Goal: Transaction & Acquisition: Download file/media

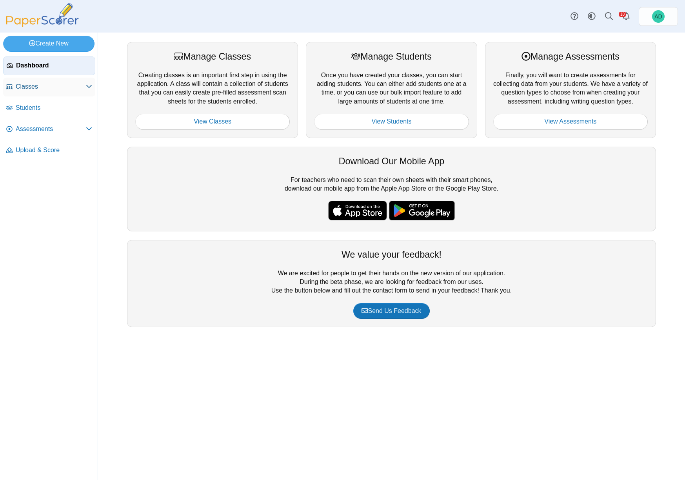
click at [34, 86] on span "Classes" at bounding box center [51, 86] width 70 height 9
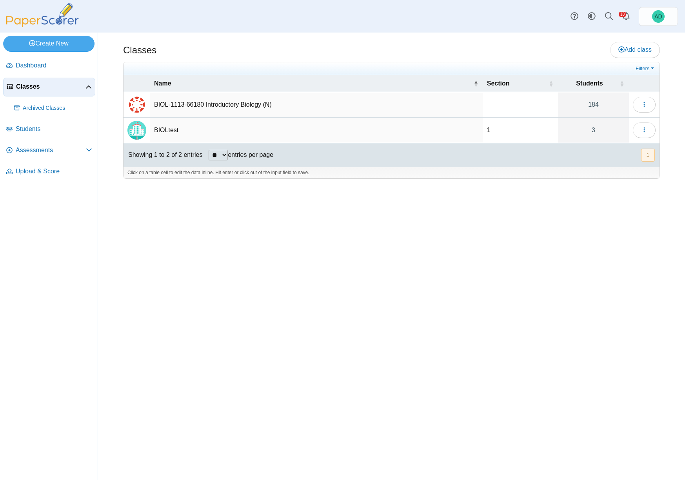
click at [229, 103] on td "BIOL-1113-66180 Introductory Biology (N)" at bounding box center [316, 104] width 333 height 25
click at [648, 106] on button "button" at bounding box center [644, 105] width 23 height 16
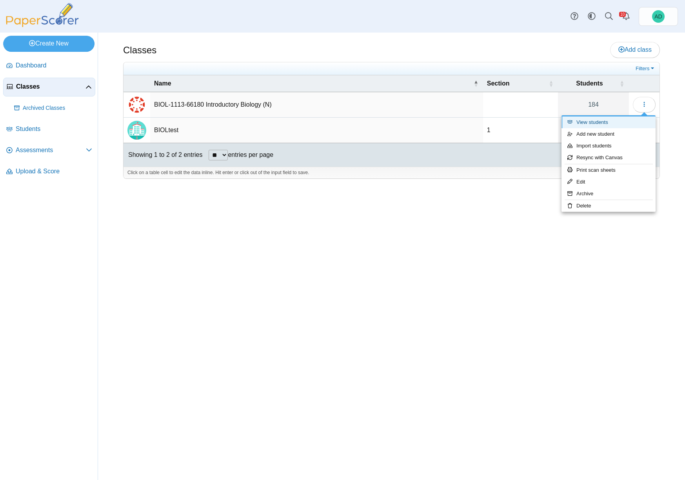
click at [602, 120] on link "View students" at bounding box center [609, 123] width 94 height 12
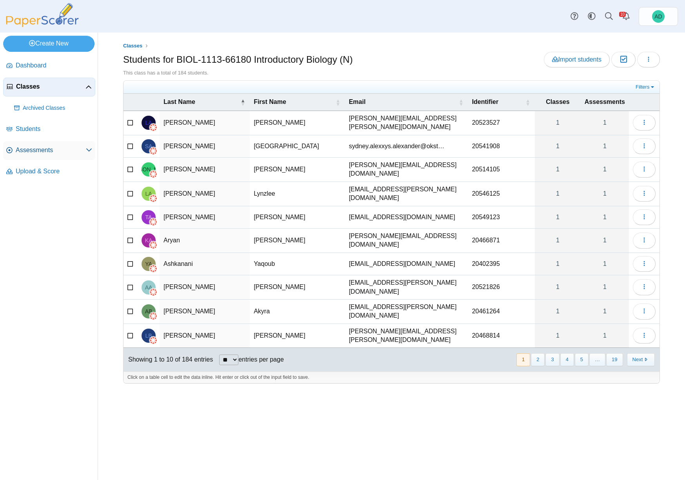
click at [42, 150] on span "Assessments" at bounding box center [51, 150] width 70 height 9
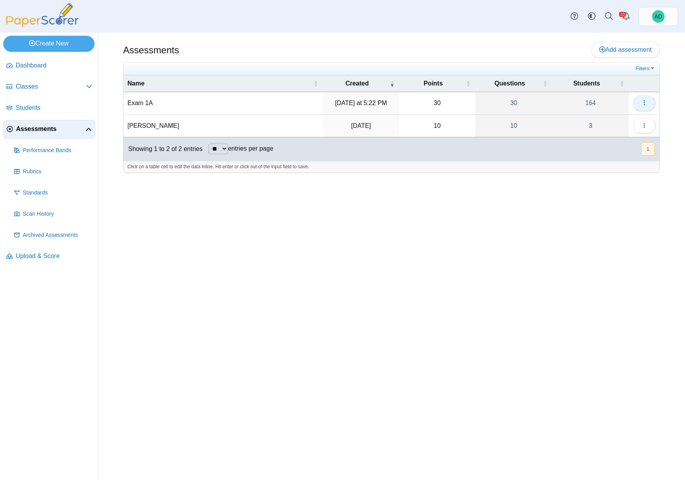
click at [643, 101] on icon "button" at bounding box center [644, 103] width 6 height 6
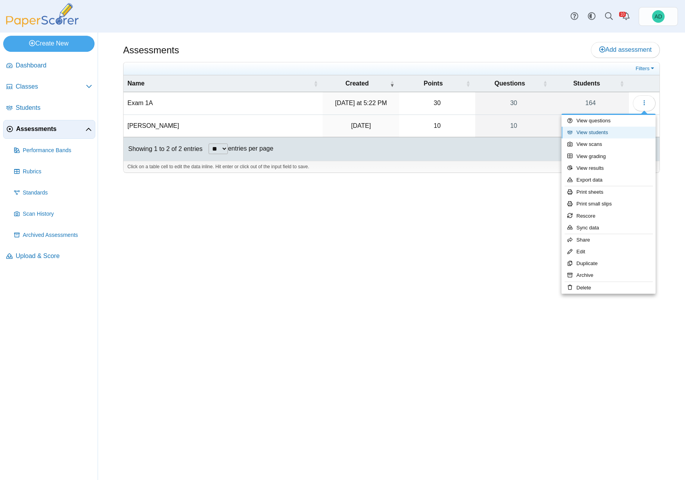
click at [602, 131] on link "View students" at bounding box center [609, 133] width 94 height 12
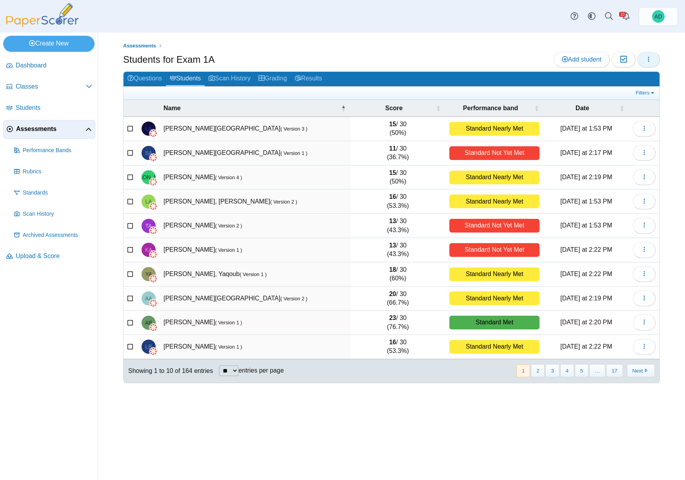
click at [650, 58] on icon "button" at bounding box center [649, 59] width 6 height 6
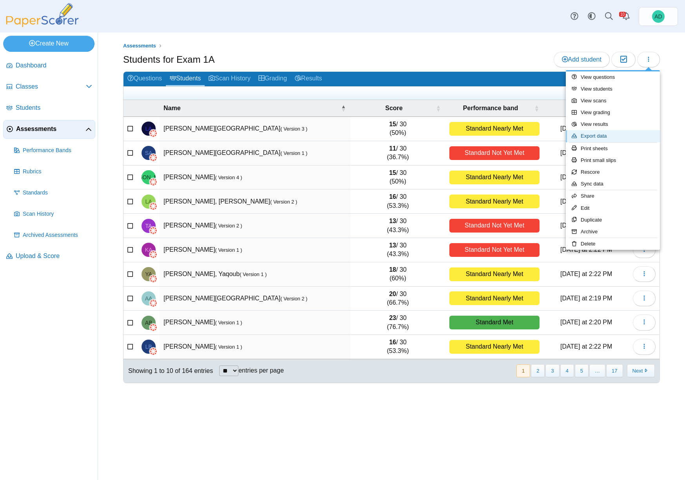
click at [601, 137] on link "Export data" at bounding box center [613, 136] width 94 height 12
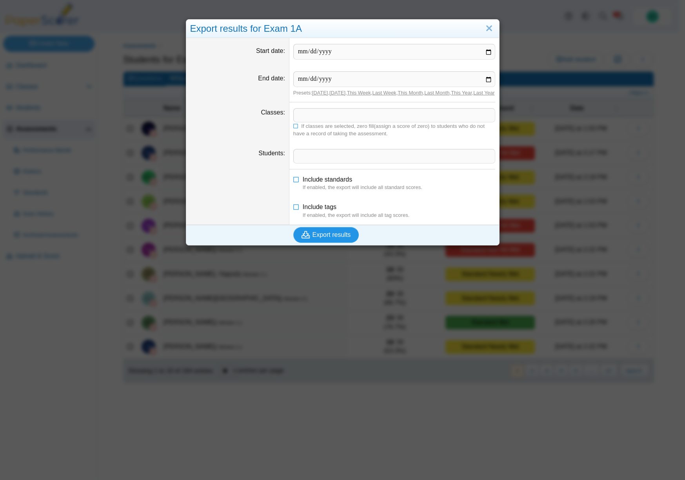
click at [328, 238] on span "Export results" at bounding box center [332, 234] width 38 height 7
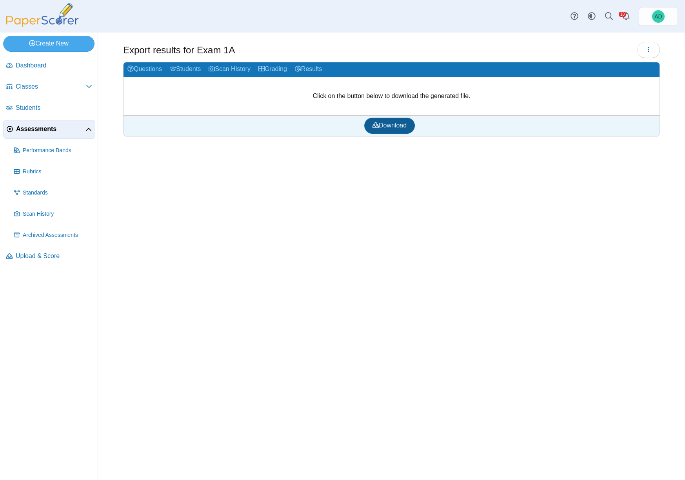
click at [393, 124] on span "Download" at bounding box center [390, 125] width 34 height 7
